Goal: Information Seeking & Learning: Find specific fact

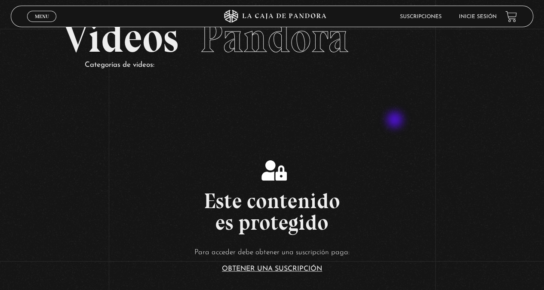
scroll to position [215, 0]
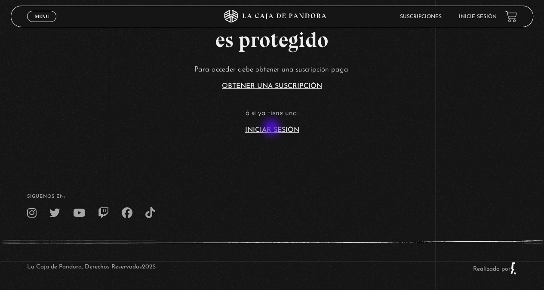
click at [273, 129] on link "Iniciar Sesión" at bounding box center [272, 130] width 54 height 7
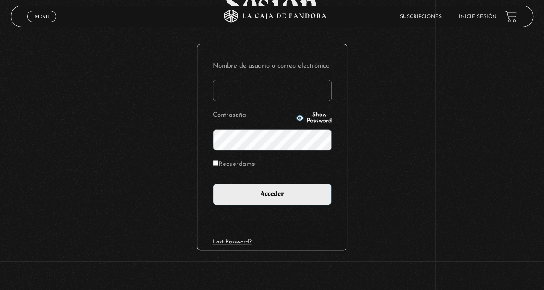
scroll to position [89, 0]
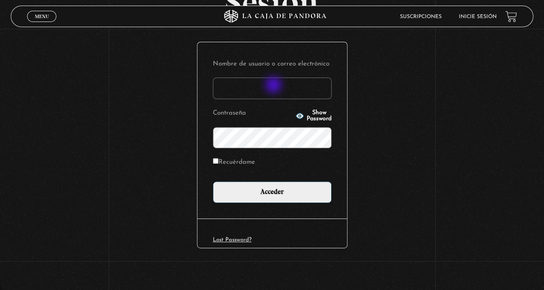
click at [275, 84] on input "Nombre de usuario o correo electrónico" at bounding box center [272, 88] width 119 height 22
type input "ema2025"
click at [213, 181] on input "Acceder" at bounding box center [272, 192] width 119 height 22
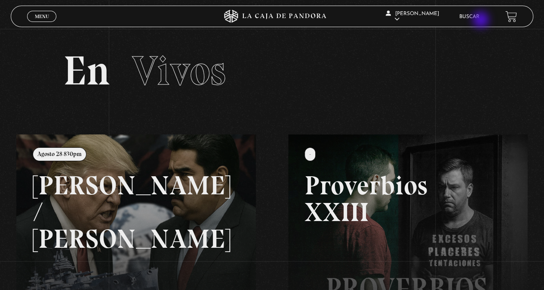
click at [480, 20] on li "Buscar" at bounding box center [470, 16] width 20 height 13
click at [478, 17] on link "Buscar" at bounding box center [470, 16] width 20 height 5
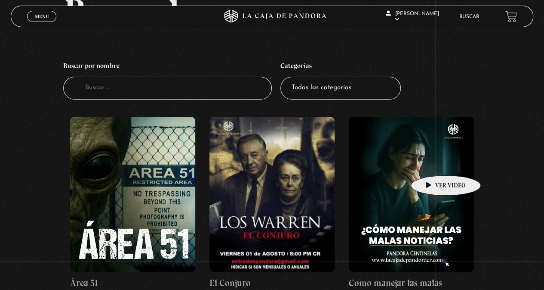
scroll to position [86, 0]
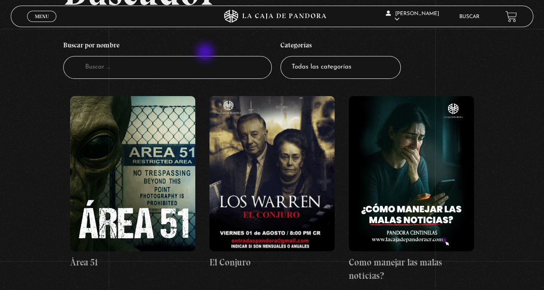
click at [206, 53] on h4 "Buscar por nombre" at bounding box center [167, 47] width 209 height 20
click at [206, 62] on input "Buscador" at bounding box center [167, 67] width 209 height 23
type input "el exor"
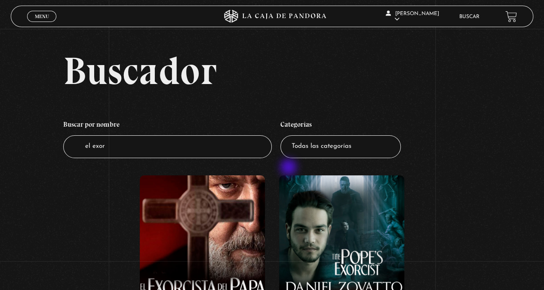
scroll to position [172, 0]
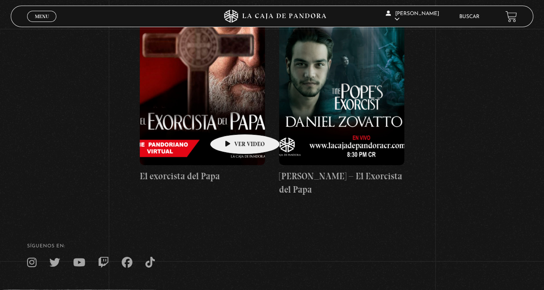
click at [232, 121] on figure at bounding box center [202, 87] width 125 height 155
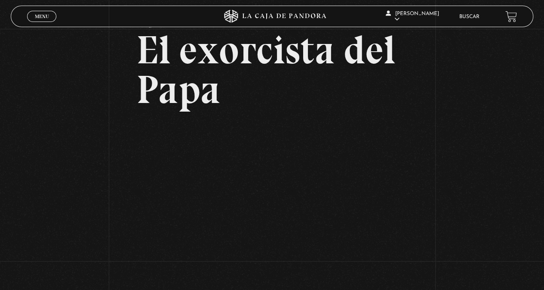
scroll to position [86, 0]
